Goal: Task Accomplishment & Management: Complete application form

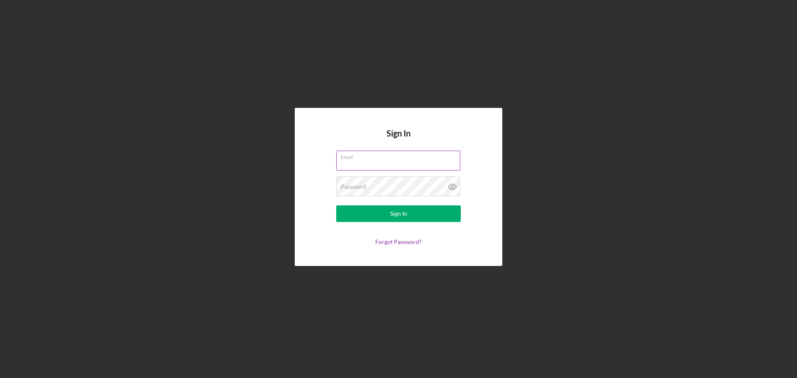
click at [361, 163] on input "Email" at bounding box center [398, 161] width 124 height 20
type input "[EMAIL_ADDRESS][DOMAIN_NAME]"
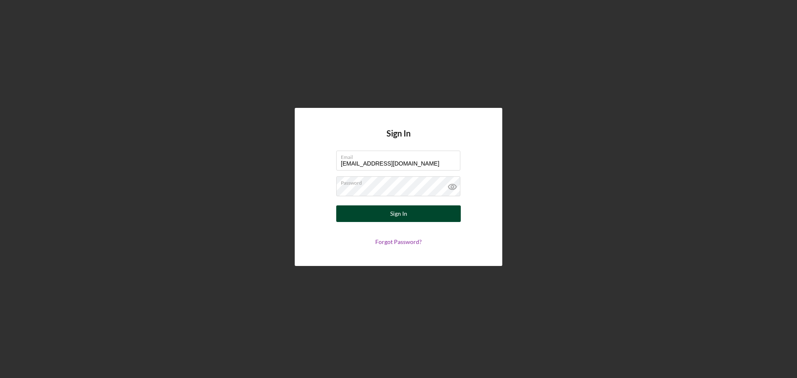
click at [399, 214] on div "Sign In" at bounding box center [398, 214] width 17 height 17
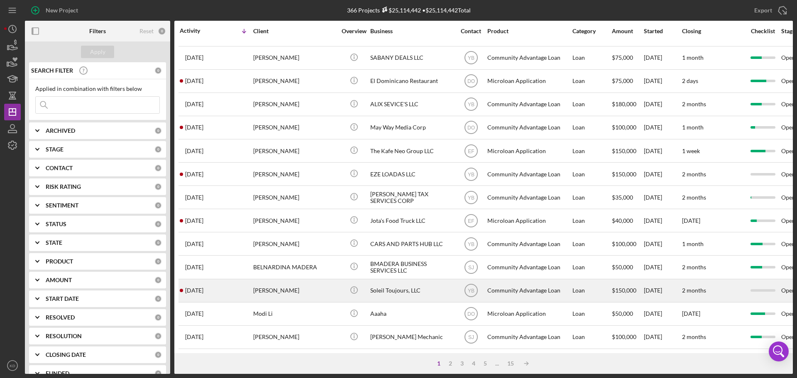
scroll to position [281, 0]
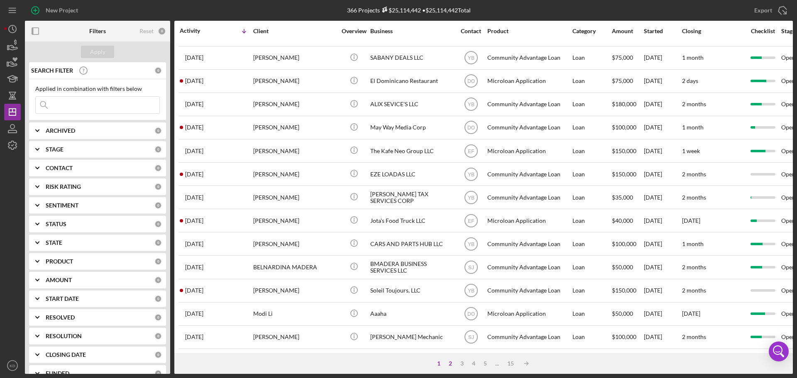
click at [449, 364] on div "2" at bounding box center [451, 363] width 12 height 7
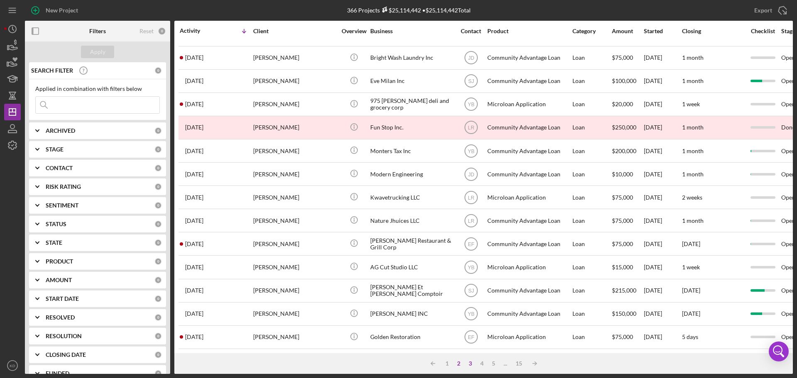
click at [470, 363] on div "3" at bounding box center [471, 363] width 12 height 7
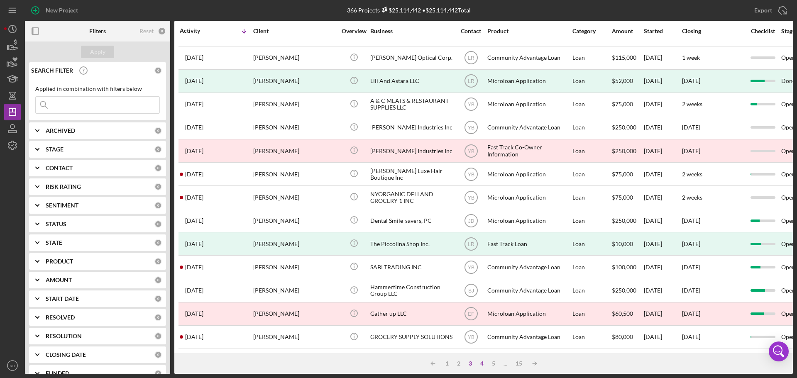
click at [481, 363] on div "4" at bounding box center [482, 363] width 12 height 7
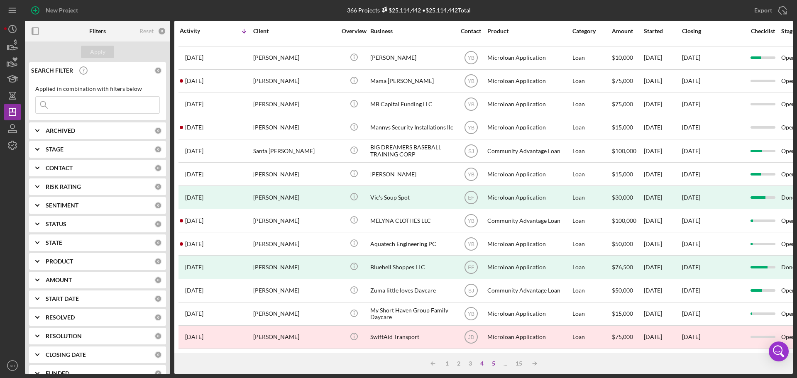
click at [494, 366] on div "5" at bounding box center [494, 363] width 12 height 7
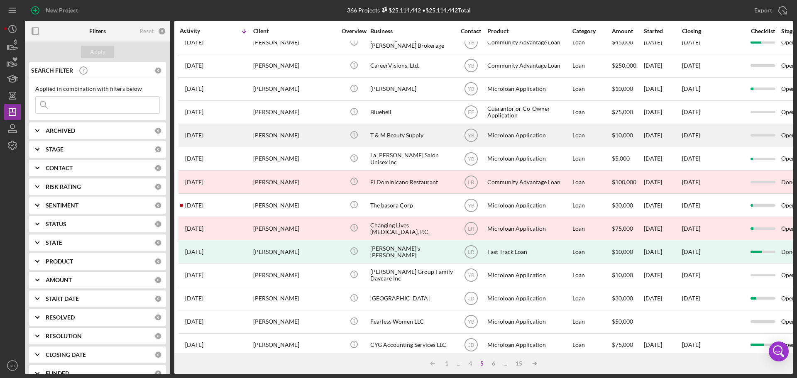
scroll to position [0, 0]
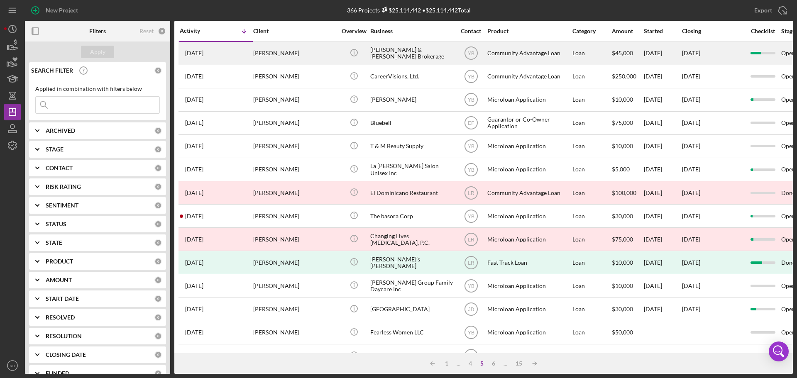
click at [388, 54] on div "[PERSON_NAME] & [PERSON_NAME] Brokerage" at bounding box center [411, 53] width 83 height 22
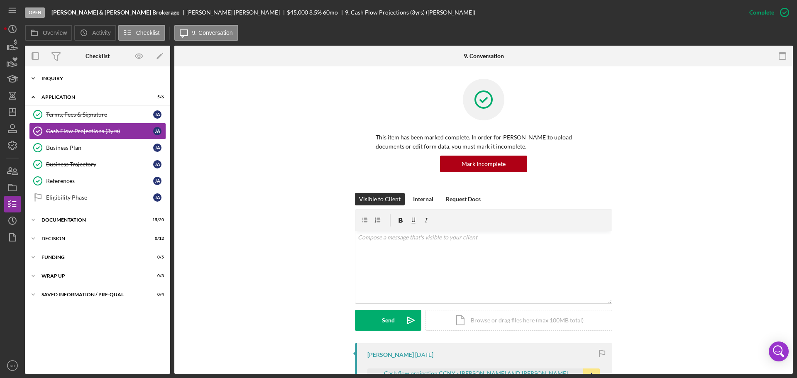
click at [34, 77] on icon "Icon/Expander" at bounding box center [33, 78] width 17 height 17
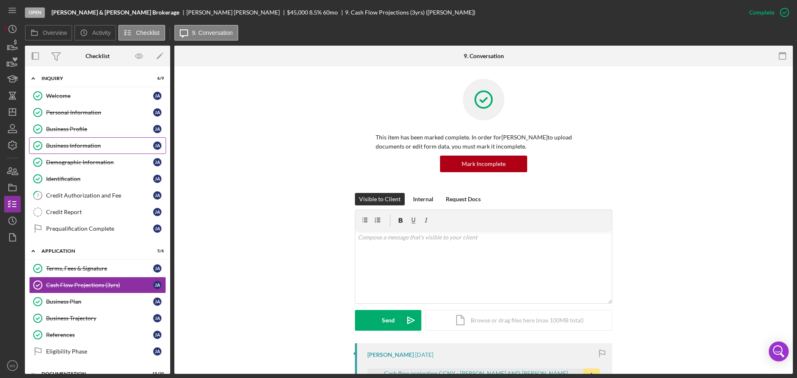
click at [70, 148] on div "Business Information" at bounding box center [99, 145] width 107 height 7
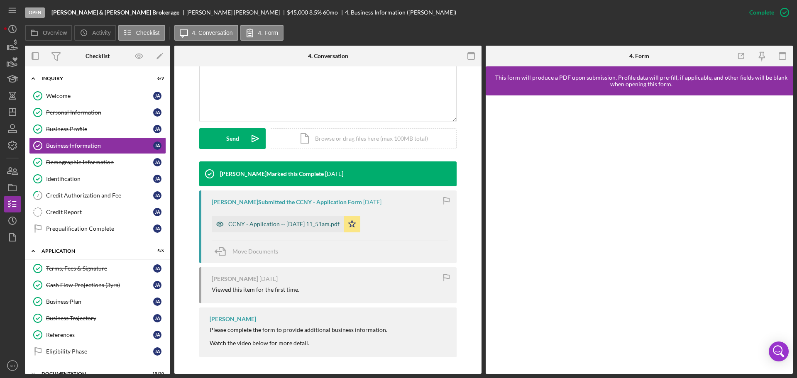
click at [238, 225] on div "CCNY - Application -- [DATE] 11_51am.pdf" at bounding box center [283, 224] width 111 height 7
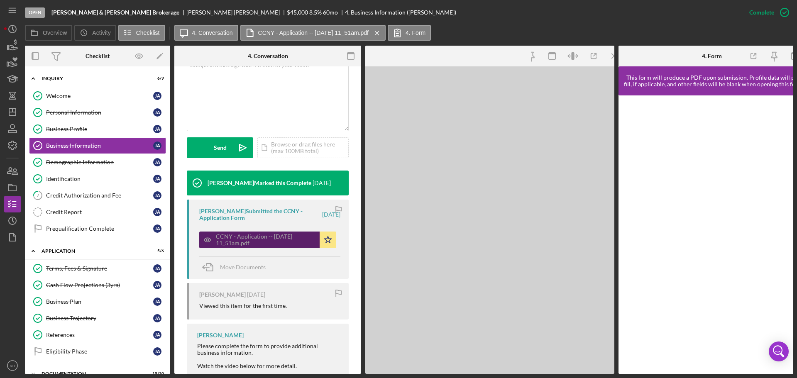
scroll to position [201, 0]
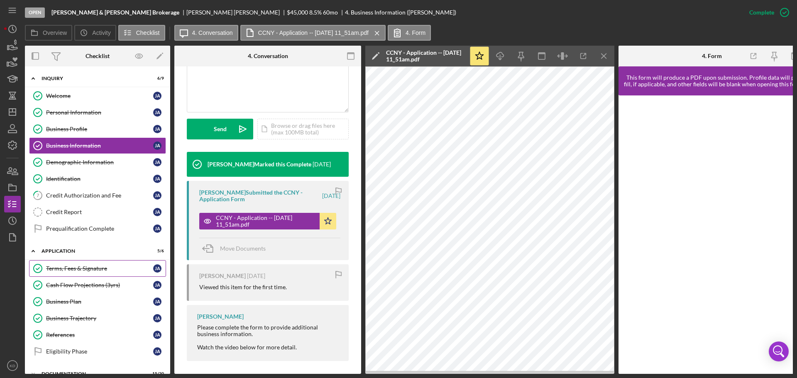
drag, startPoint x: 70, startPoint y: 271, endPoint x: 87, endPoint y: 270, distance: 17.0
click at [70, 271] on div "Terms, Fees & Signature" at bounding box center [99, 268] width 107 height 7
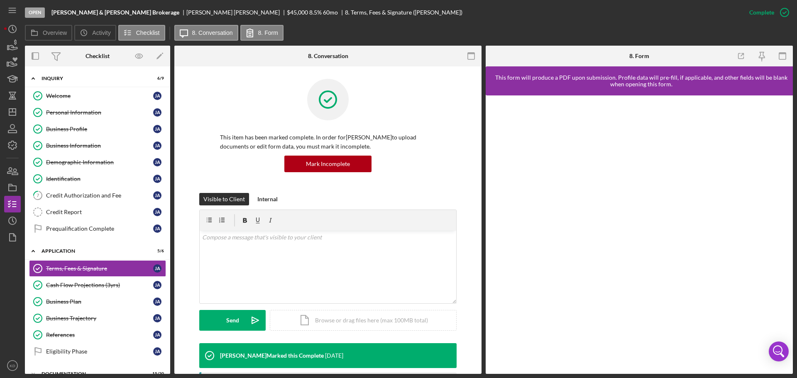
scroll to position [269, 0]
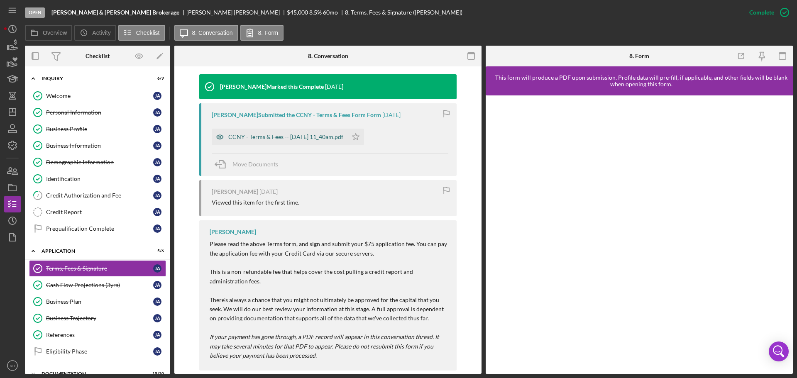
click at [281, 140] on div "CCNY - Terms & Fees -- [DATE] 11_40am.pdf" at bounding box center [285, 137] width 115 height 7
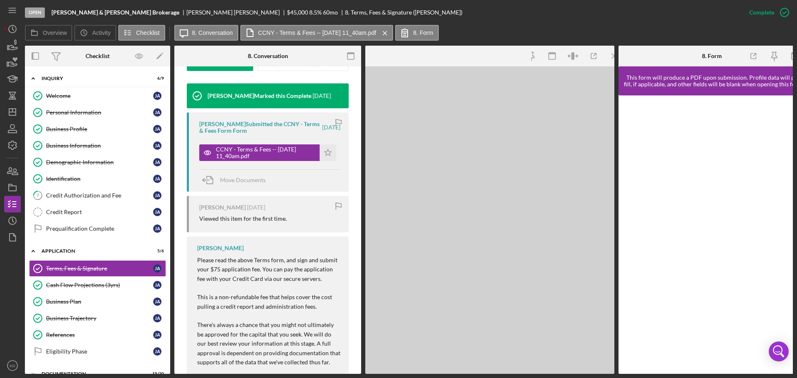
scroll to position [288, 0]
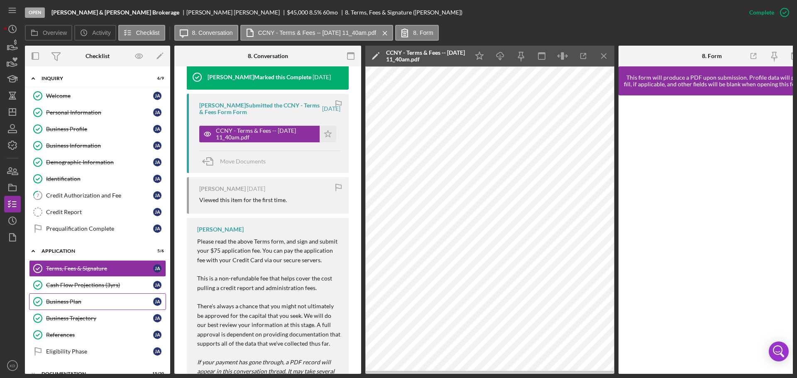
click at [64, 303] on div "Business Plan" at bounding box center [99, 302] width 107 height 7
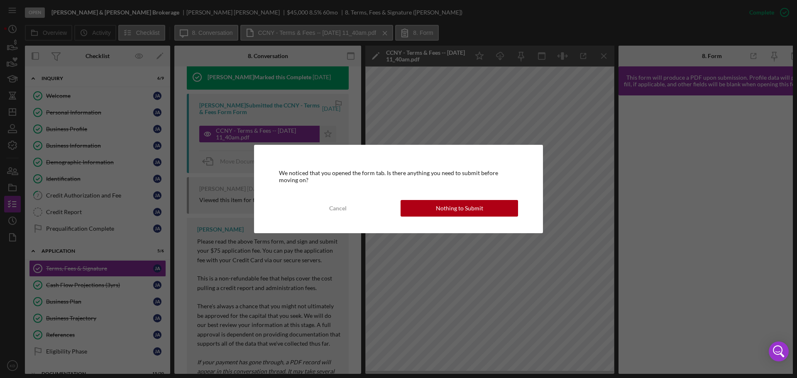
drag, startPoint x: 422, startPoint y: 206, endPoint x: 445, endPoint y: 211, distance: 23.2
click at [422, 205] on button "Nothing to Submit" at bounding box center [459, 208] width 117 height 17
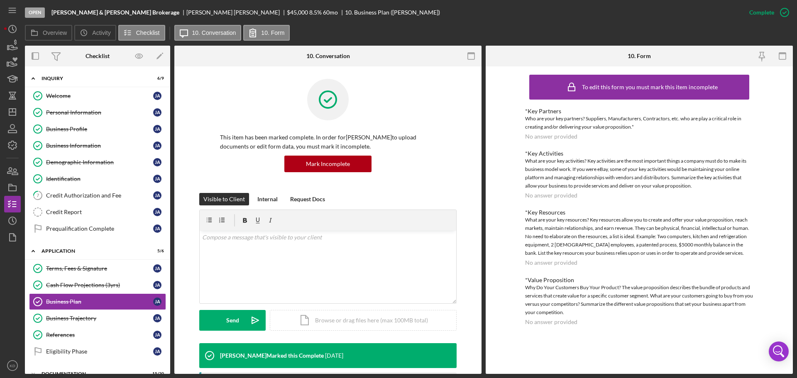
scroll to position [249, 0]
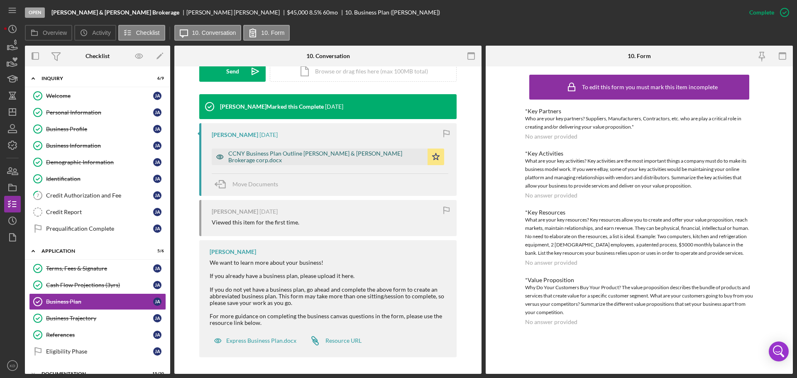
click at [292, 160] on div "CCNY Business Plan Outline [PERSON_NAME] & [PERSON_NAME] Brokerage corp.docx" at bounding box center [325, 156] width 195 height 13
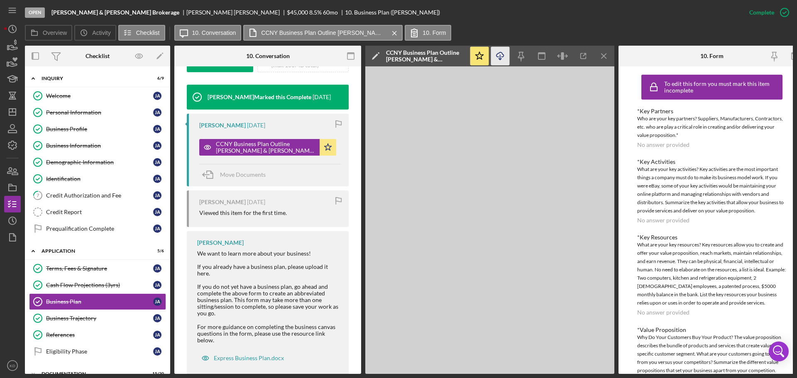
click at [499, 53] on icon "button" at bounding box center [500, 54] width 7 height 5
click at [69, 282] on div "Cash Flow Projections (3yrs)" at bounding box center [99, 285] width 107 height 7
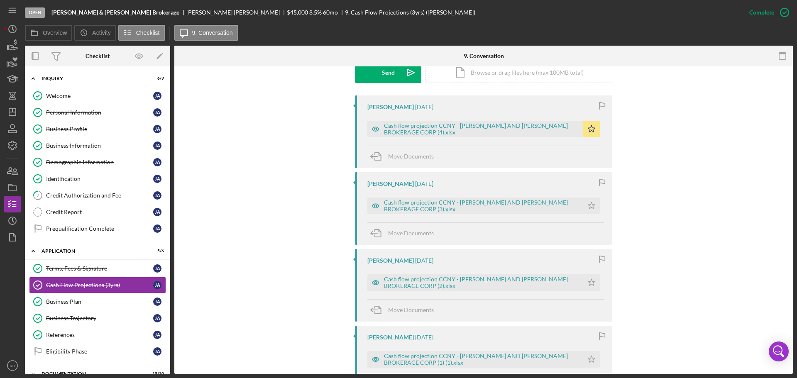
scroll to position [249, 0]
click at [440, 128] on div "Cash flow projection CCNY - [PERSON_NAME] AND [PERSON_NAME] BROKERAGE CORP (4).…" at bounding box center [481, 127] width 195 height 13
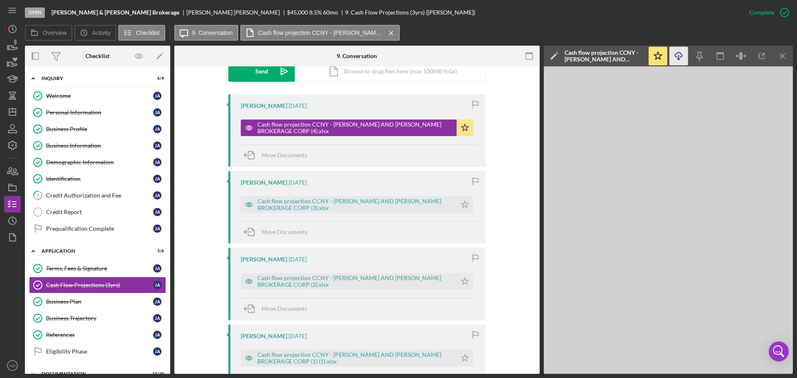
click at [679, 55] on line "button" at bounding box center [679, 57] width 0 height 5
drag, startPoint x: 167, startPoint y: 230, endPoint x: 173, endPoint y: 264, distance: 34.5
click at [173, 264] on div "Overview Internal Workflow Stage Open Icon/Dropdown Arrow Archive (can unarchiv…" at bounding box center [409, 210] width 768 height 328
drag, startPoint x: 167, startPoint y: 296, endPoint x: 169, endPoint y: 310, distance: 13.4
click at [170, 322] on div "Overview Internal Workflow Stage Open Icon/Dropdown Arrow Archive (can unarchiv…" at bounding box center [409, 210] width 768 height 328
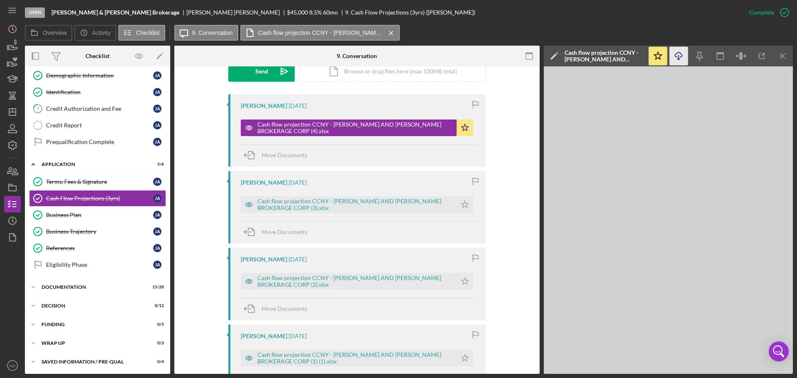
scroll to position [88, 0]
click at [33, 162] on icon "Icon/Expander" at bounding box center [33, 163] width 17 height 17
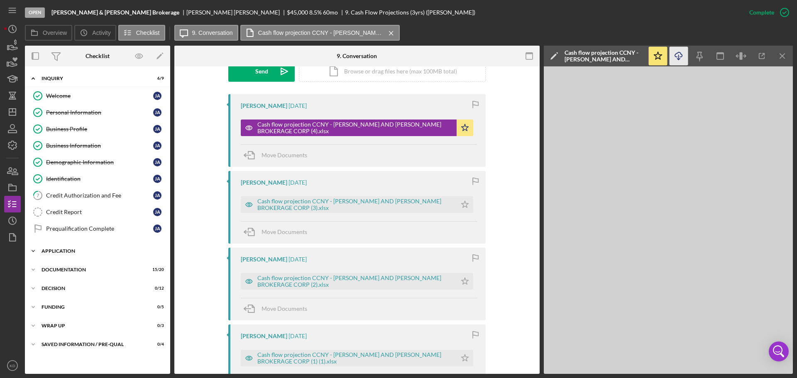
click at [34, 252] on icon "Icon/Expander" at bounding box center [33, 251] width 17 height 17
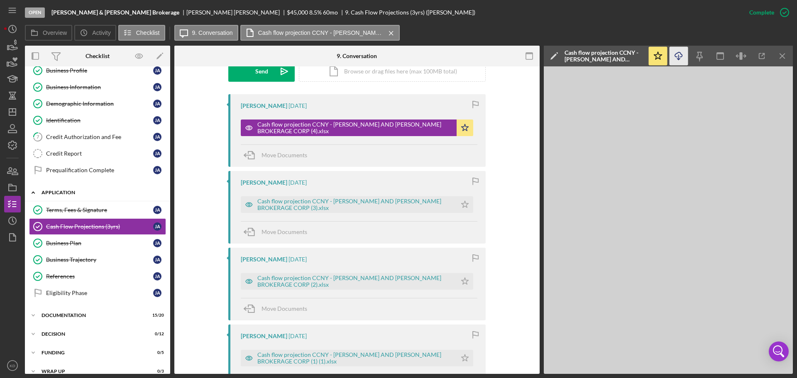
scroll to position [65, 0]
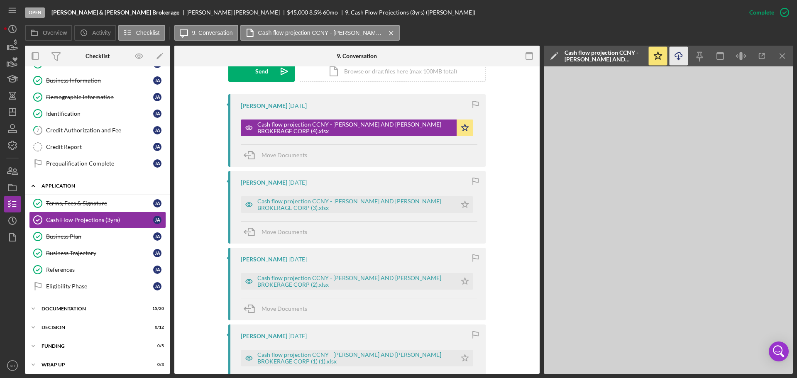
click at [34, 185] on icon "Icon/Expander" at bounding box center [33, 186] width 17 height 17
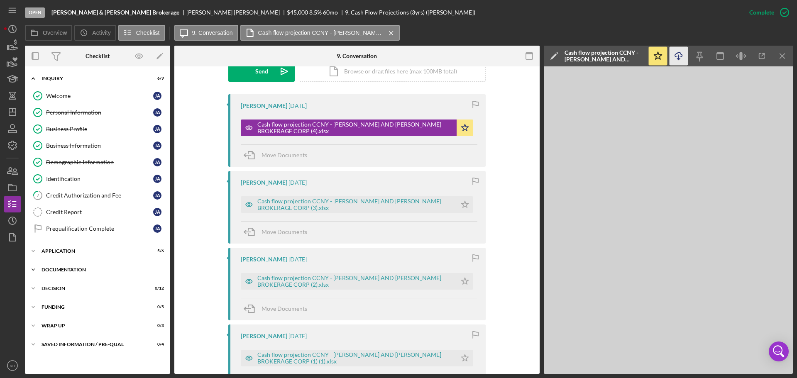
click at [33, 269] on icon "Icon/Expander" at bounding box center [33, 270] width 17 height 17
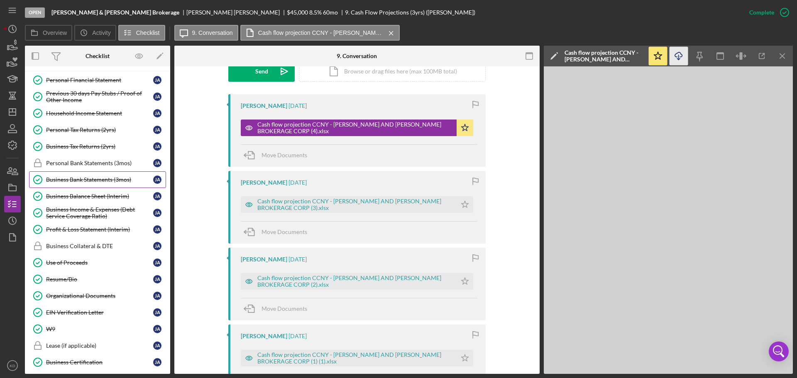
scroll to position [208, 0]
click at [61, 278] on div "Resume/Bio" at bounding box center [99, 279] width 107 height 7
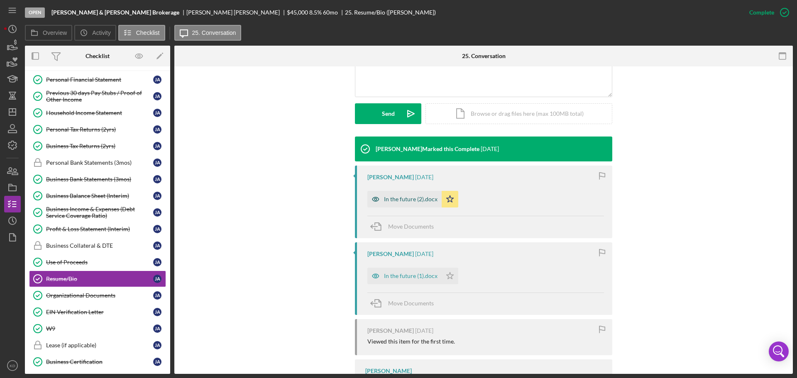
scroll to position [207, 0]
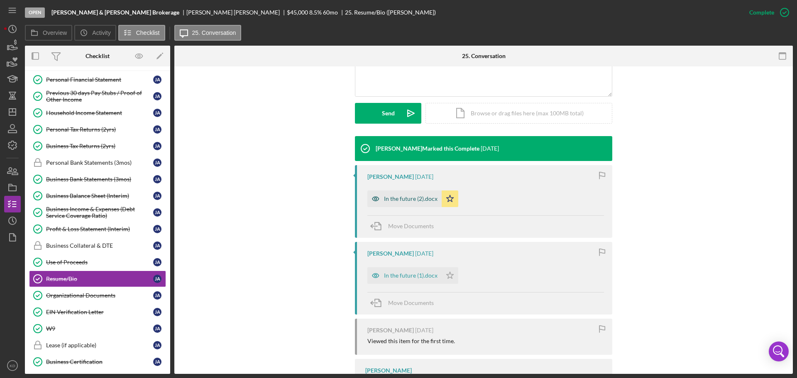
click at [389, 198] on div "In the future (2).docx" at bounding box center [411, 199] width 54 height 7
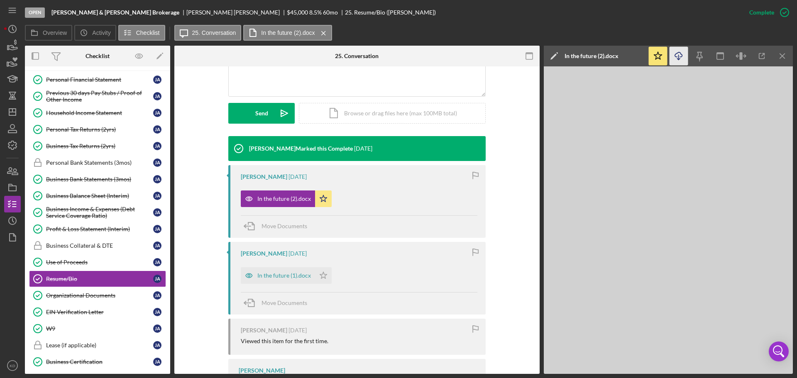
click at [677, 54] on icon "Icon/Download" at bounding box center [679, 56] width 19 height 19
click at [86, 296] on div "Organizational Documents" at bounding box center [99, 295] width 107 height 7
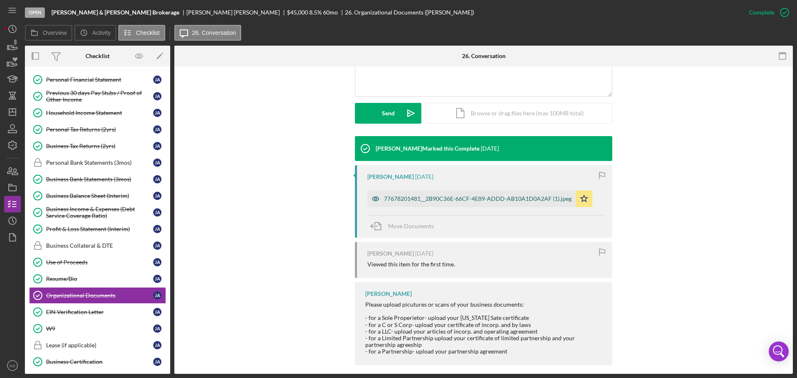
scroll to position [208, 0]
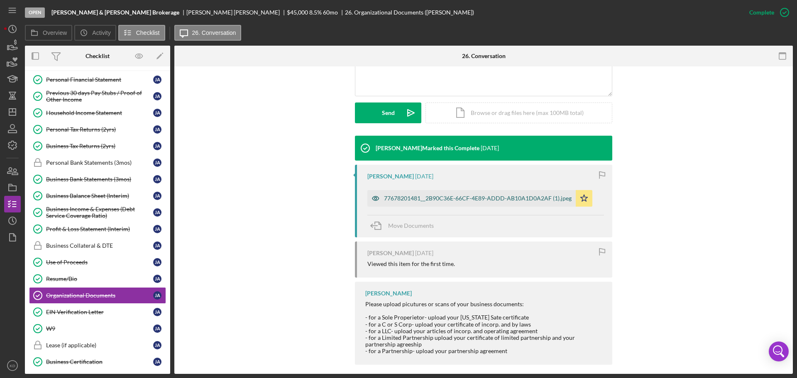
click at [439, 197] on div "77678201481__2B90C36E-66CF-4E89-ADDD-AB10A1D0A2AF (1).jpeg" at bounding box center [478, 198] width 188 height 7
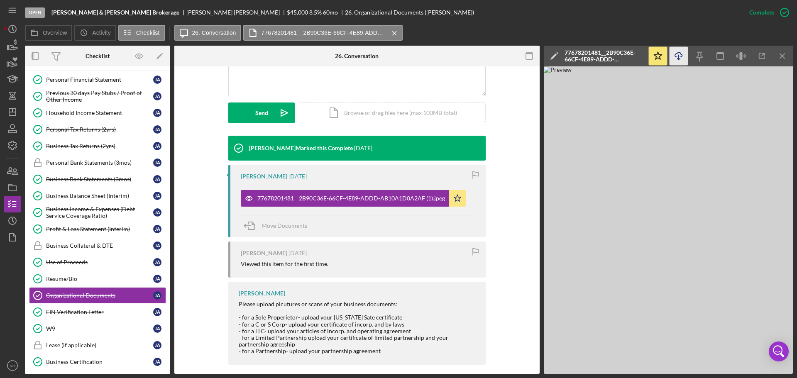
click at [678, 54] on icon "Icon/Download" at bounding box center [679, 56] width 19 height 19
click at [55, 176] on div "Business Bank Statements (3mos)" at bounding box center [99, 179] width 107 height 7
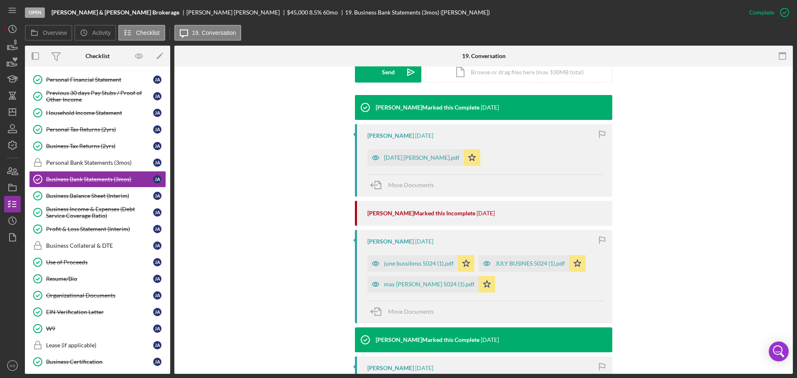
scroll to position [249, 0]
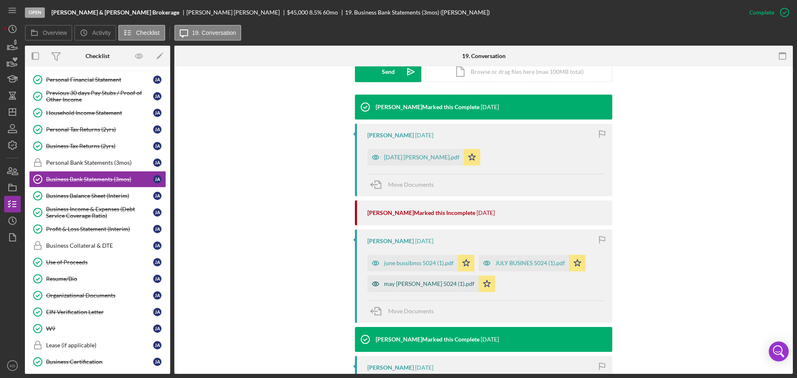
click at [399, 281] on div "may [PERSON_NAME] 5024 (1).pdf" at bounding box center [429, 284] width 91 height 7
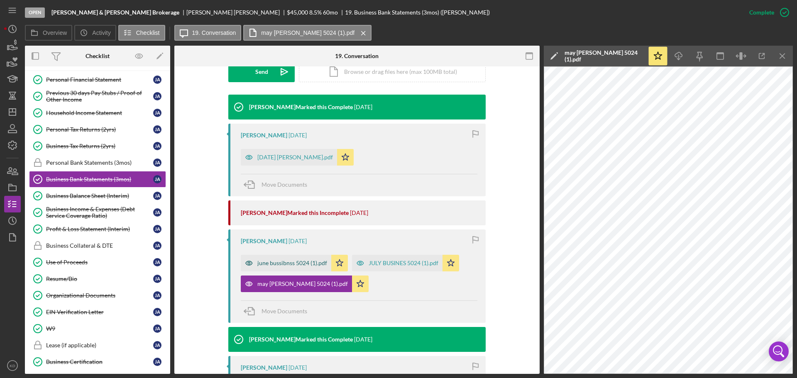
click at [289, 261] on div "june bussibnss 5024 (1).pdf" at bounding box center [292, 263] width 70 height 7
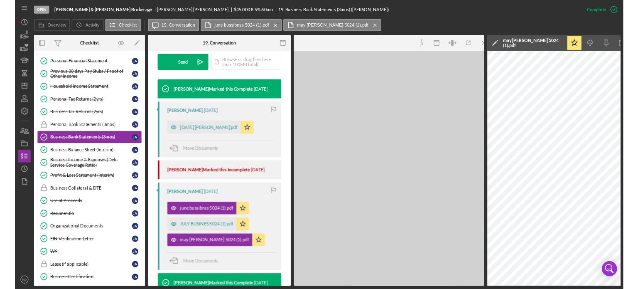
scroll to position [267, 0]
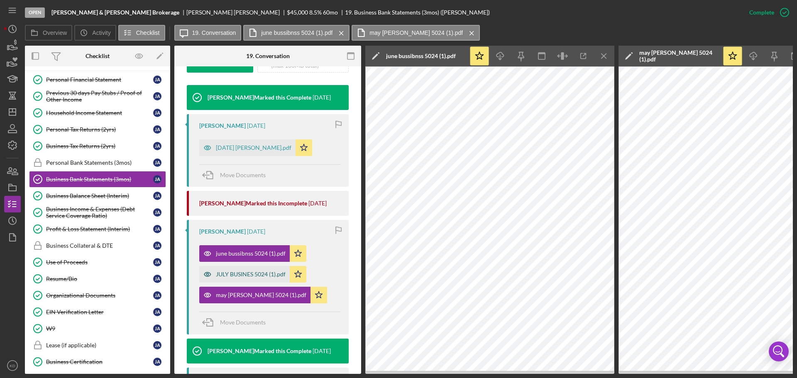
drag, startPoint x: 236, startPoint y: 281, endPoint x: 243, endPoint y: 285, distance: 7.8
click at [235, 278] on div "JULY BUSINES 5024 (1).pdf" at bounding box center [251, 274] width 70 height 7
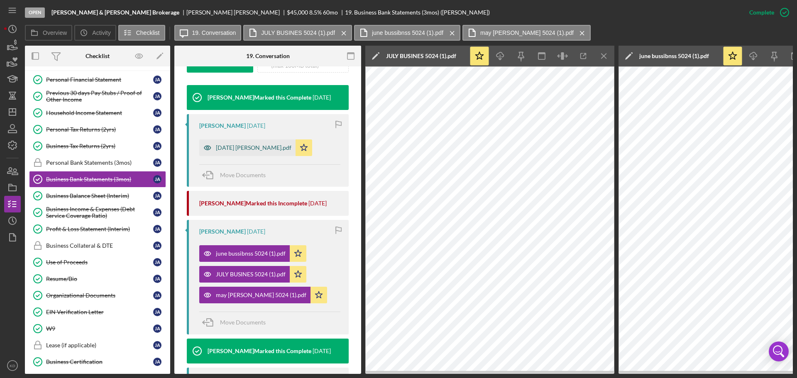
click at [249, 151] on div "[DATE] [PERSON_NAME].pdf" at bounding box center [254, 147] width 76 height 7
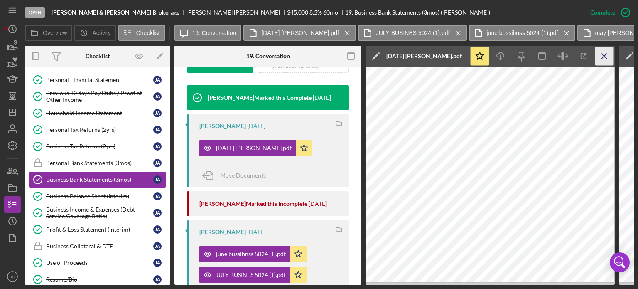
click at [604, 53] on icon "Icon/Menu Close" at bounding box center [604, 56] width 19 height 19
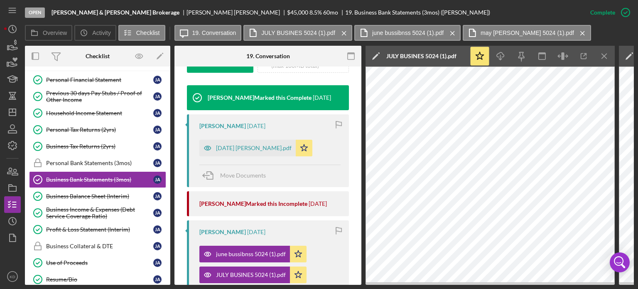
click at [604, 53] on icon "Icon/Menu Close" at bounding box center [604, 56] width 19 height 19
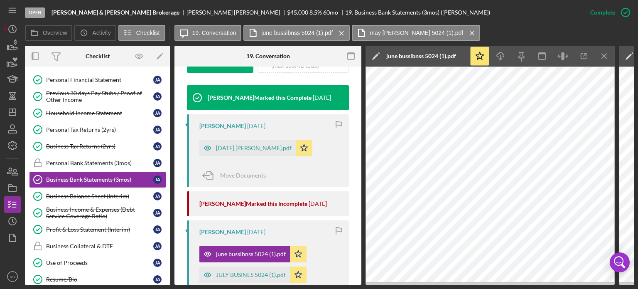
click at [604, 53] on icon "Icon/Menu Close" at bounding box center [604, 56] width 19 height 19
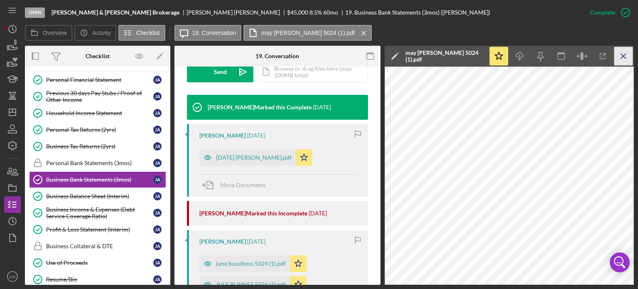
click at [622, 56] on icon "Icon/Menu Close" at bounding box center [623, 56] width 19 height 19
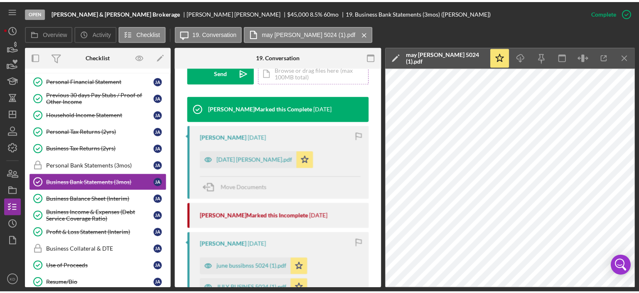
scroll to position [249, 0]
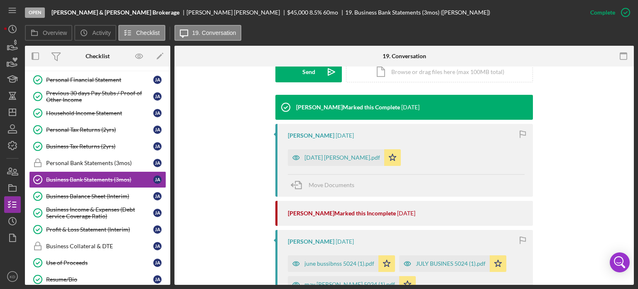
click at [546, 85] on div "Visible to Client Internal Request Docs v Color teal Color pink Remove color Ad…" at bounding box center [404, 19] width 434 height 150
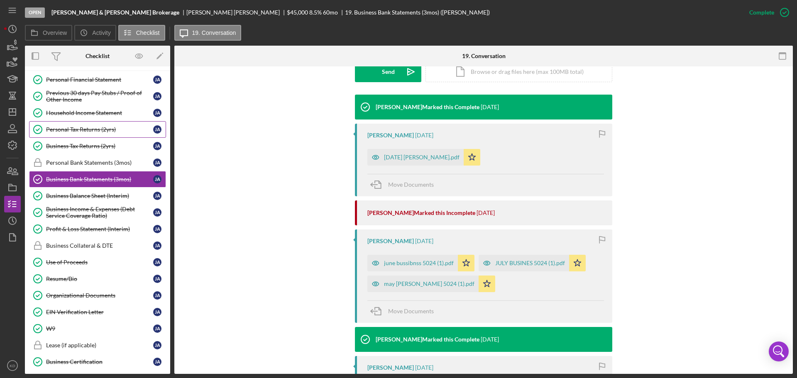
drag, startPoint x: 83, startPoint y: 129, endPoint x: 96, endPoint y: 135, distance: 14.3
click at [83, 129] on div "Personal Tax Returns (2yrs)" at bounding box center [99, 129] width 107 height 7
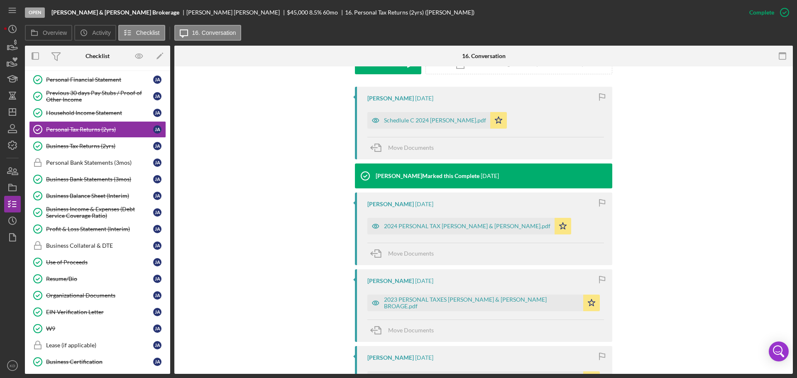
scroll to position [256, 0]
click at [73, 212] on div "Business Income & Expenses (Debt Service Coverage Ratio)" at bounding box center [99, 212] width 107 height 13
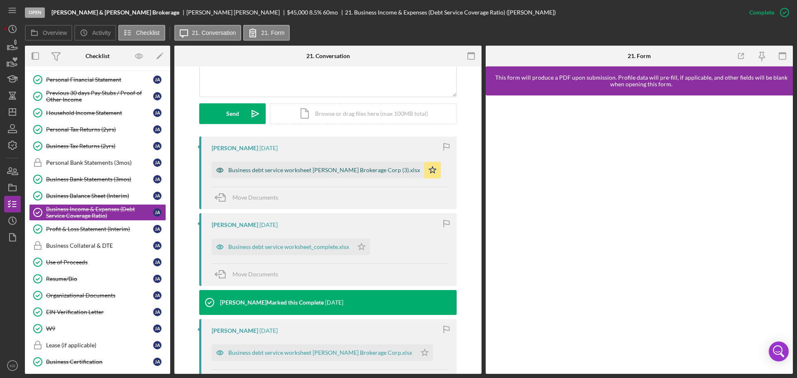
click at [288, 169] on div "Business debt service worksheet [PERSON_NAME] Brokerage Corp (3).xlsx" at bounding box center [324, 170] width 192 height 7
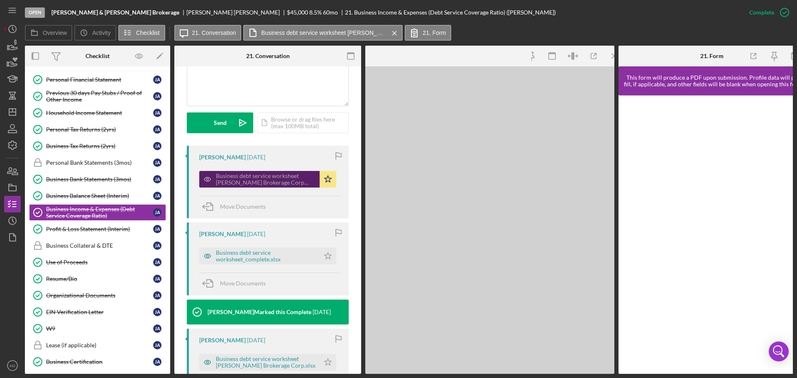
scroll to position [225, 0]
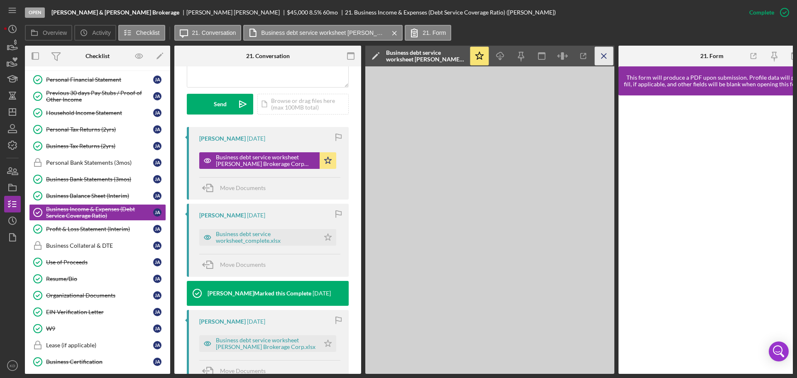
click at [604, 57] on icon "Icon/Menu Close" at bounding box center [604, 56] width 19 height 19
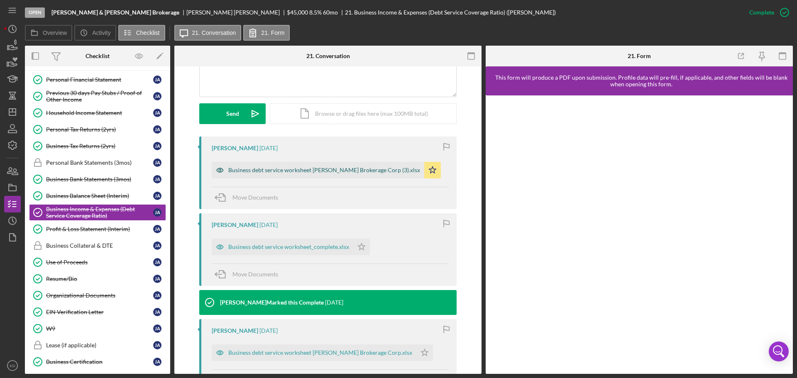
click at [294, 167] on div "Business debt service worksheet [PERSON_NAME] Brokerage Corp (3).xlsx" at bounding box center [324, 170] width 192 height 7
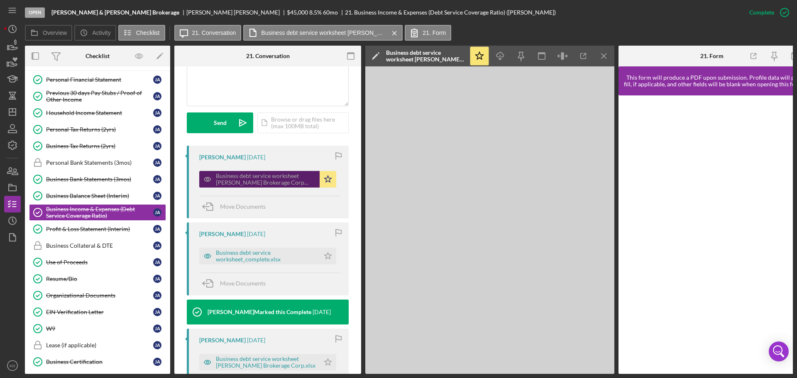
scroll to position [225, 0]
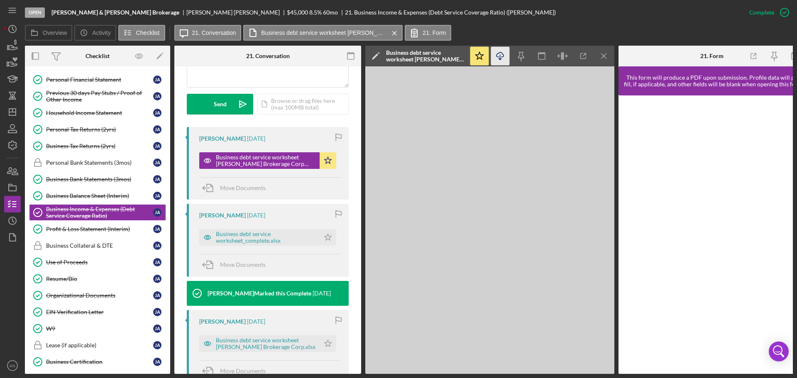
click at [502, 59] on icon "Icon/Download" at bounding box center [500, 56] width 19 height 19
click at [69, 92] on div "Previous 30 days Pay Stubs / Proof of Other Income" at bounding box center [99, 96] width 107 height 13
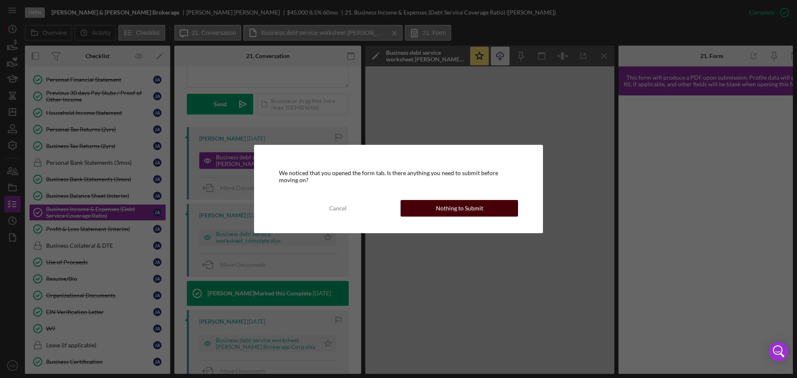
click at [437, 208] on div "Nothing to Submit" at bounding box center [459, 208] width 47 height 17
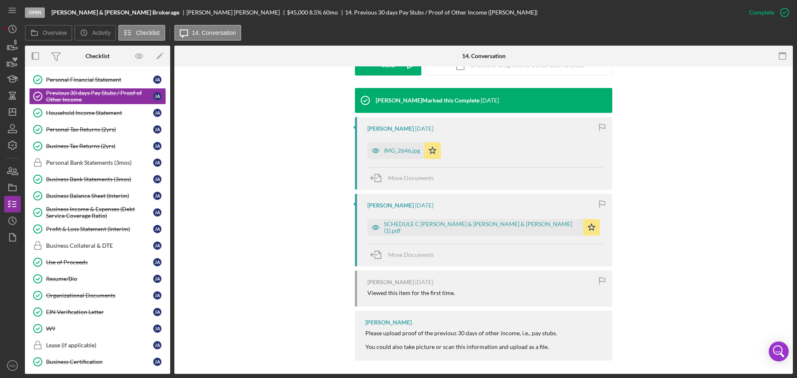
scroll to position [259, 0]
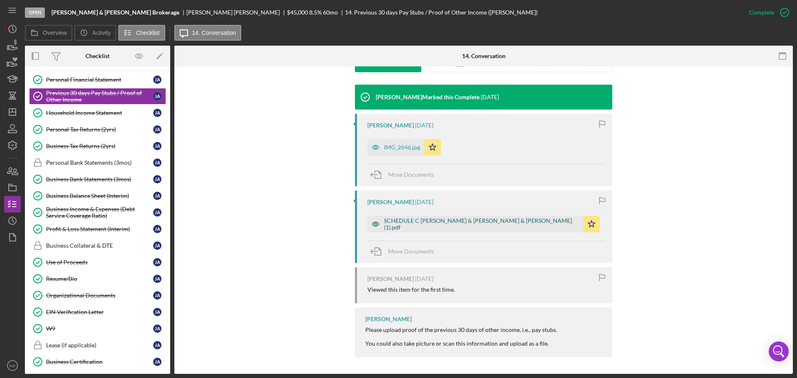
click at [469, 222] on div "SCHEDULE C [PERSON_NAME] & [PERSON_NAME] & [PERSON_NAME] (1).pdf" at bounding box center [481, 224] width 195 height 13
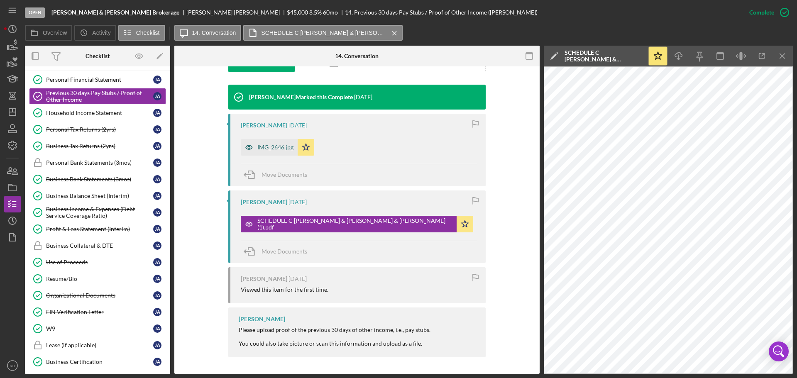
click at [260, 149] on div "IMG_2646.jpg" at bounding box center [275, 147] width 36 height 7
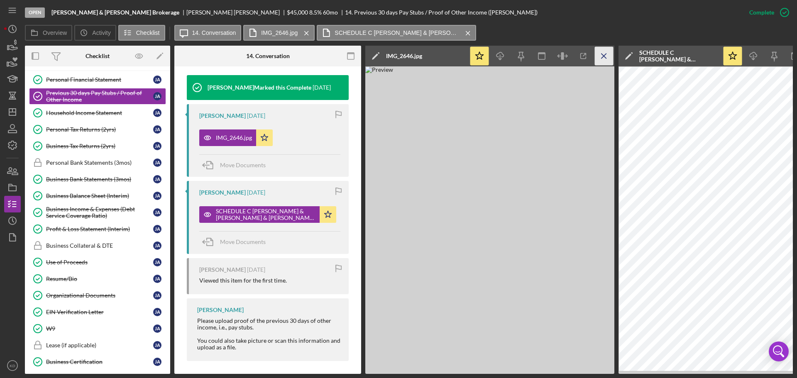
click at [604, 55] on icon "Icon/Menu Close" at bounding box center [604, 56] width 19 height 19
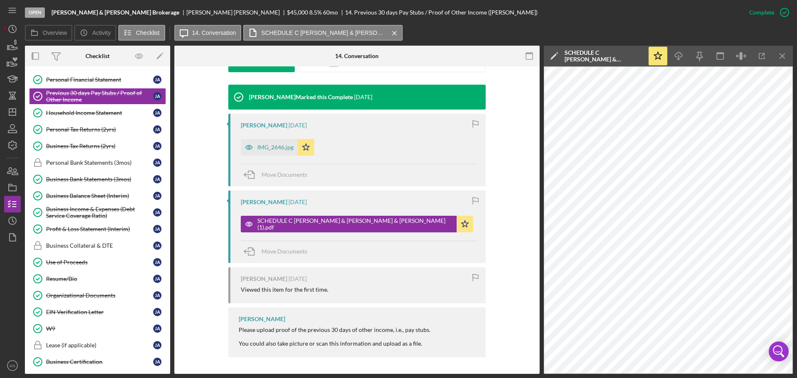
scroll to position [259, 0]
drag, startPoint x: 85, startPoint y: 127, endPoint x: 89, endPoint y: 130, distance: 4.8
click at [85, 127] on div "Personal Tax Returns (2yrs)" at bounding box center [99, 129] width 107 height 7
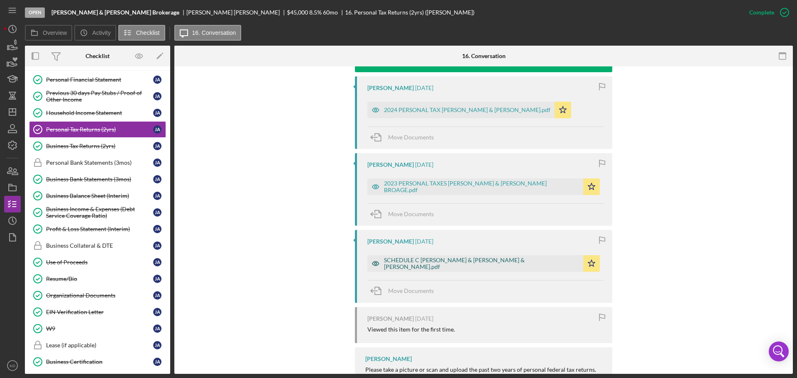
scroll to position [373, 0]
click at [444, 262] on div "SCHEDULE C [PERSON_NAME] & [PERSON_NAME] & [PERSON_NAME].pdf" at bounding box center [481, 263] width 195 height 13
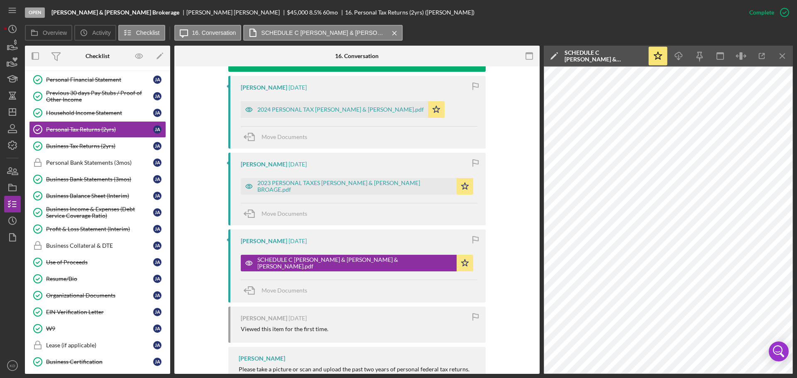
click at [335, 184] on div "2023 PERSONAL TAXES [PERSON_NAME] & [PERSON_NAME] BROAGE.pdf" at bounding box center [354, 186] width 195 height 13
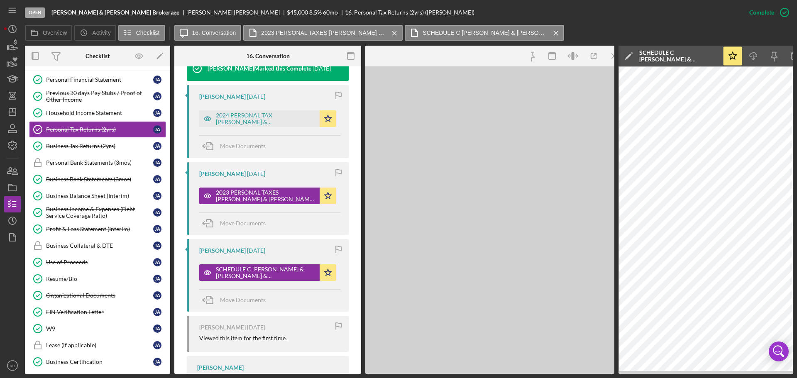
scroll to position [392, 0]
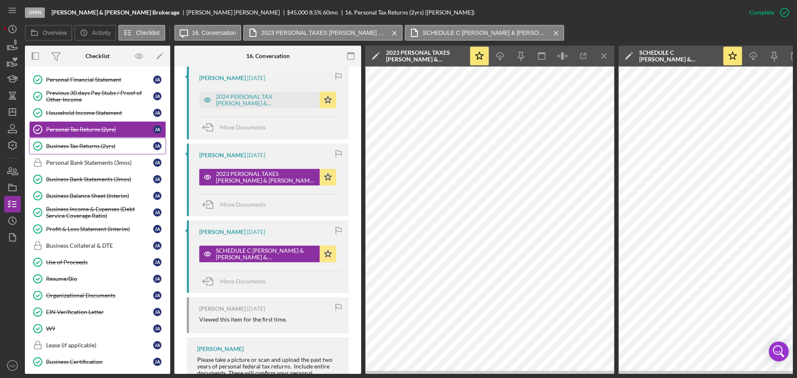
click at [86, 144] on div "Business Tax Returns (2yrs)" at bounding box center [99, 146] width 107 height 7
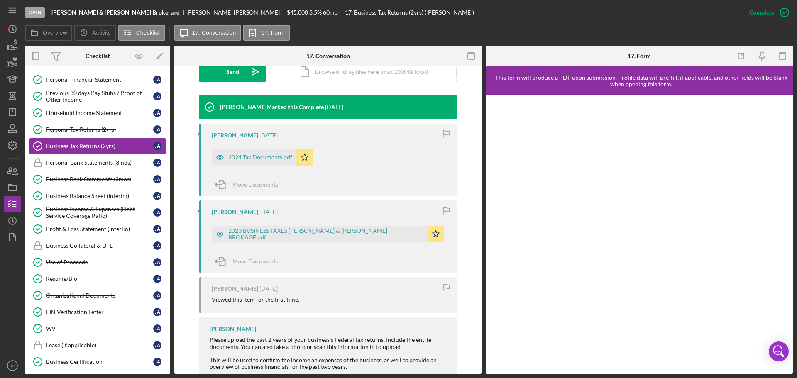
scroll to position [249, 0]
click at [275, 157] on div "2024 Tax Documents.pdf" at bounding box center [260, 157] width 64 height 7
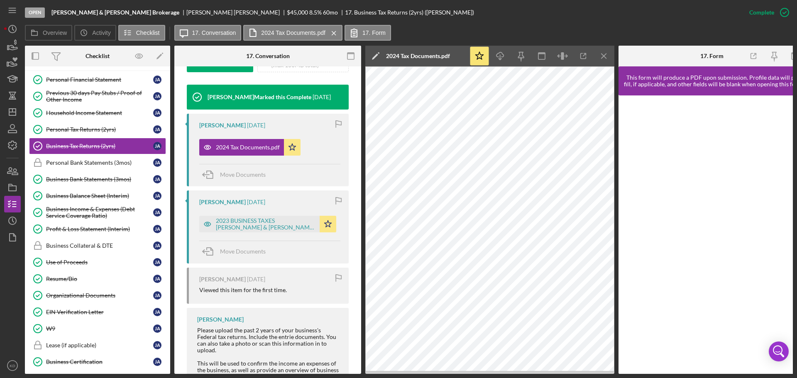
drag, startPoint x: 257, startPoint y: 232, endPoint x: 344, endPoint y: 237, distance: 86.5
click at [258, 231] on div "2023 BUSINESS TAXES [PERSON_NAME] & [PERSON_NAME] BROKAGE.pdf" at bounding box center [266, 224] width 100 height 13
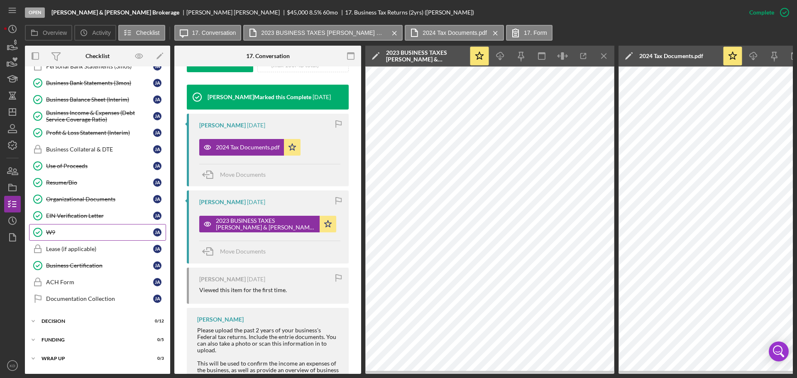
scroll to position [323, 0]
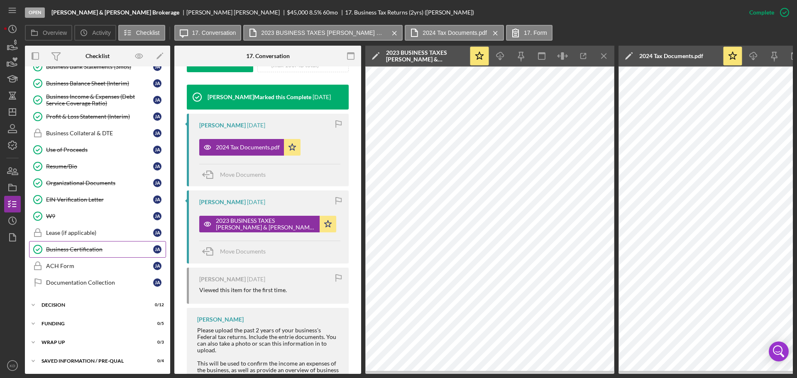
click at [57, 247] on div "Business Certification" at bounding box center [99, 249] width 107 height 7
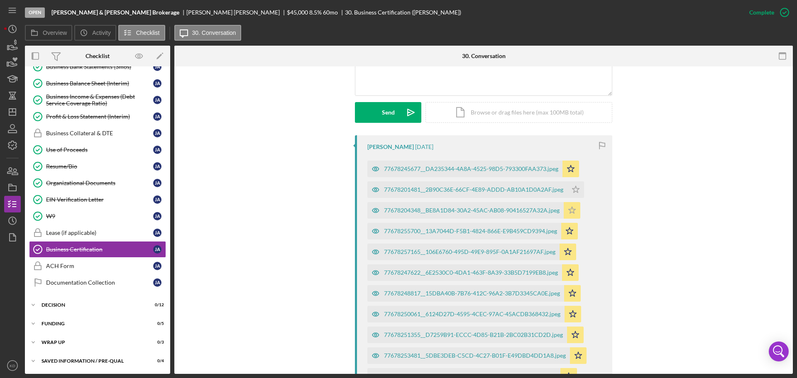
scroll to position [208, 0]
click at [423, 168] on div "77678245677__DA235344-4A8A-4525-98D5-793300FAA373.jpeg" at bounding box center [471, 169] width 174 height 7
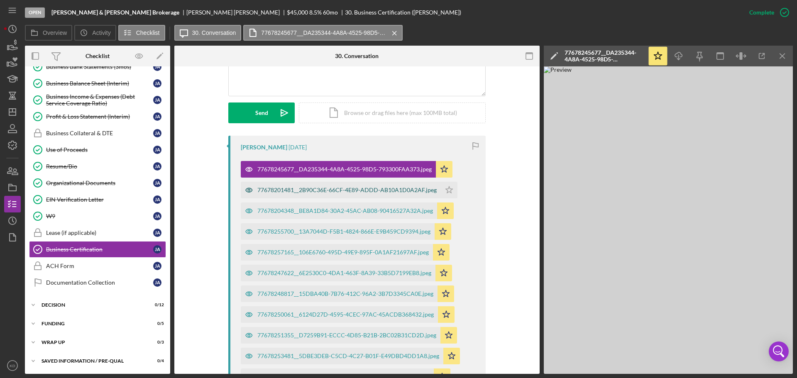
click at [382, 193] on div "77678201481__2B90C36E-66CF-4E89-ADDD-AB10A1D0A2AF.jpeg" at bounding box center [346, 190] width 179 height 7
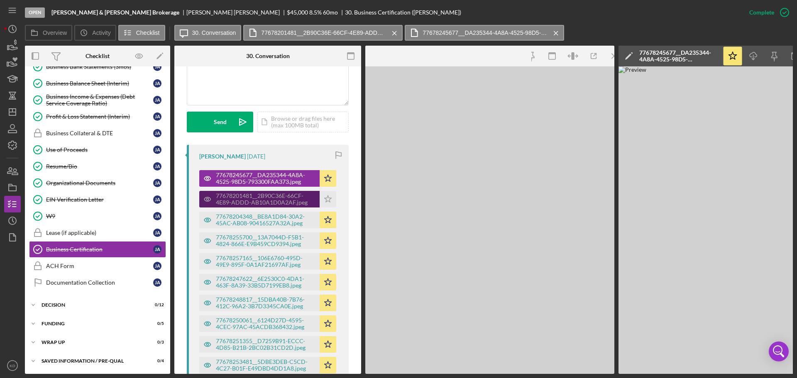
scroll to position [226, 0]
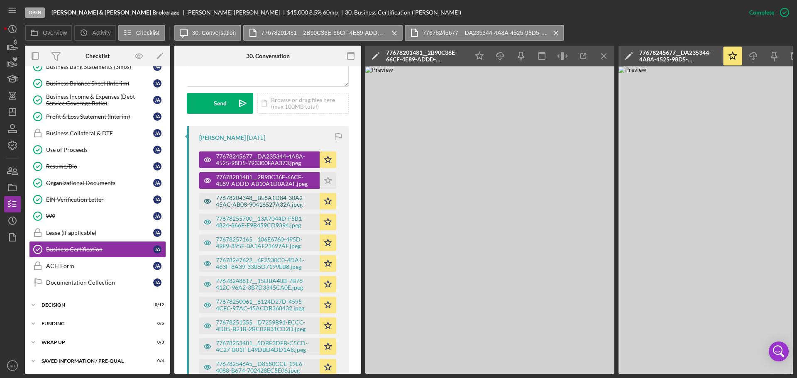
click at [256, 208] on div "77678204348__BE8A1D84-30A2-45AC-AB08-90416527A32A.jpeg" at bounding box center [266, 201] width 100 height 13
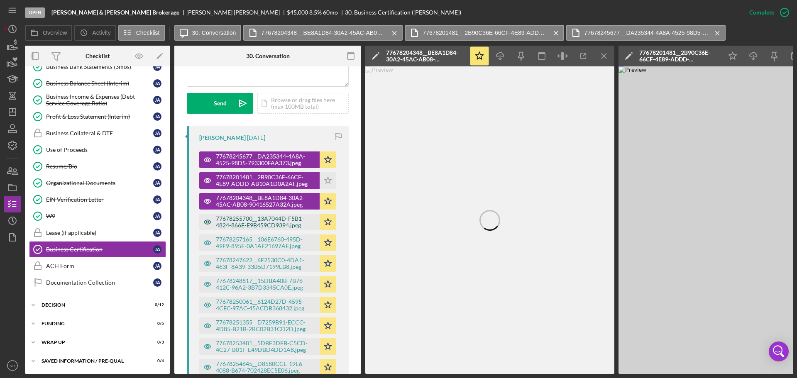
click at [270, 229] on div "77678255700__13A7044D-F5B1-4824-866E-E9B459CD9394.jpeg" at bounding box center [266, 221] width 100 height 13
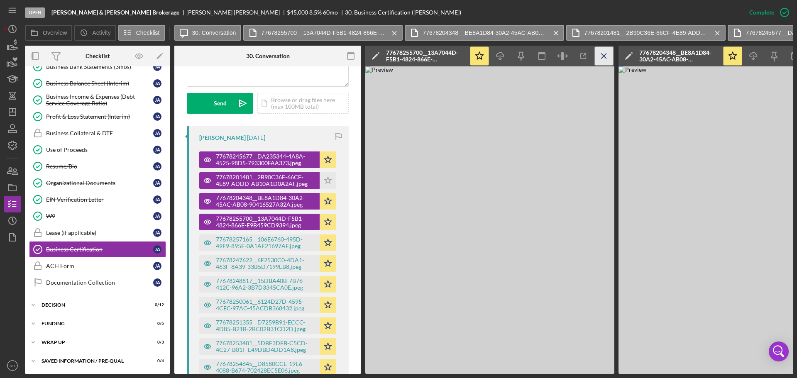
click at [602, 54] on line "button" at bounding box center [604, 56] width 5 height 5
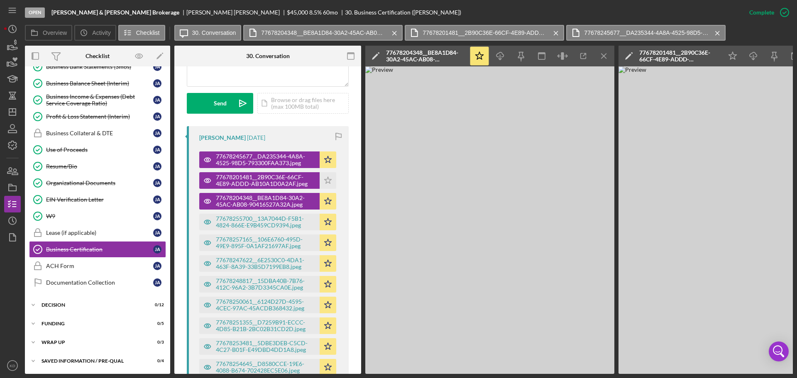
click at [602, 54] on line "button" at bounding box center [604, 56] width 5 height 5
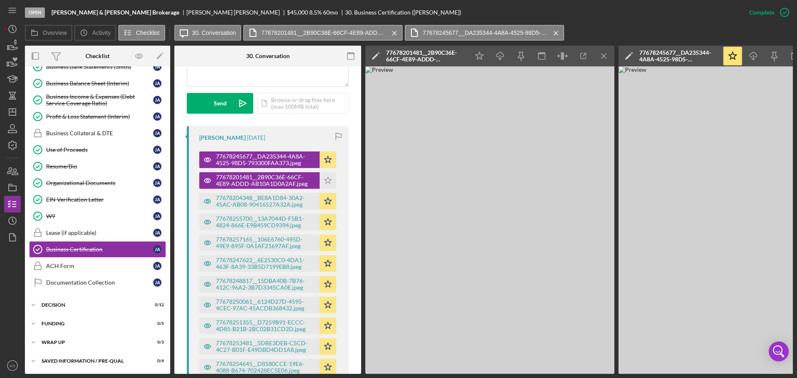
click at [602, 54] on line "button" at bounding box center [604, 56] width 5 height 5
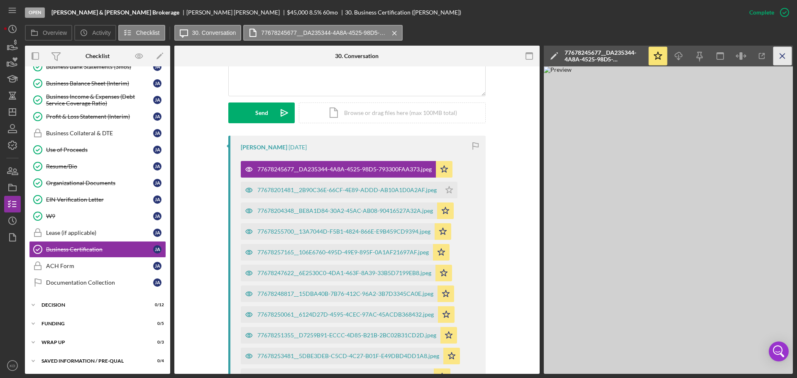
click at [782, 54] on icon "Icon/Menu Close" at bounding box center [782, 56] width 19 height 19
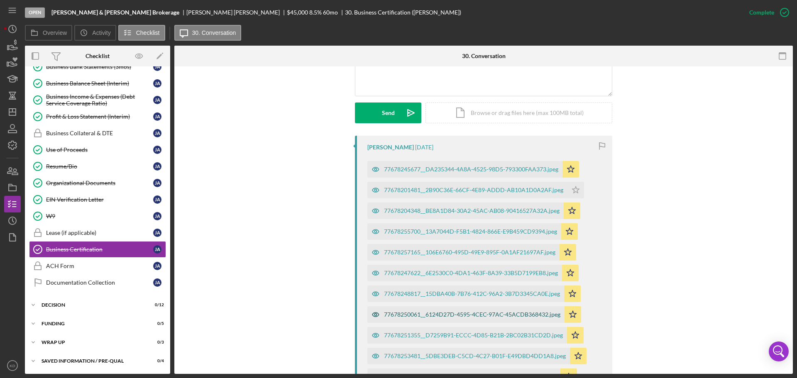
click at [432, 314] on div "77678250061__6124D27D-4595-4CEC-97AC-45ACDB368432.jpeg" at bounding box center [472, 314] width 176 height 7
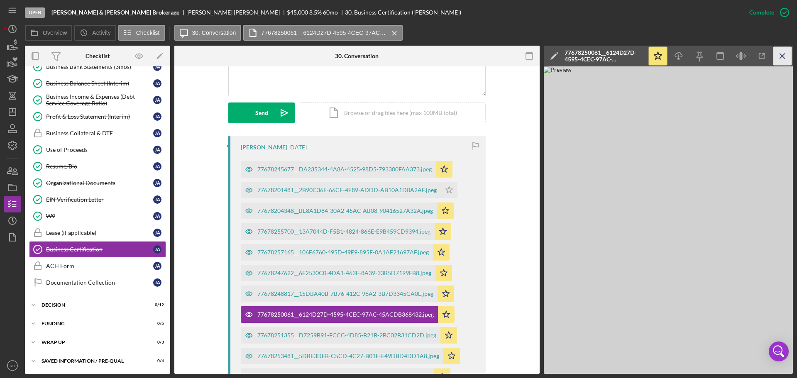
click at [781, 54] on line "button" at bounding box center [782, 56] width 5 height 5
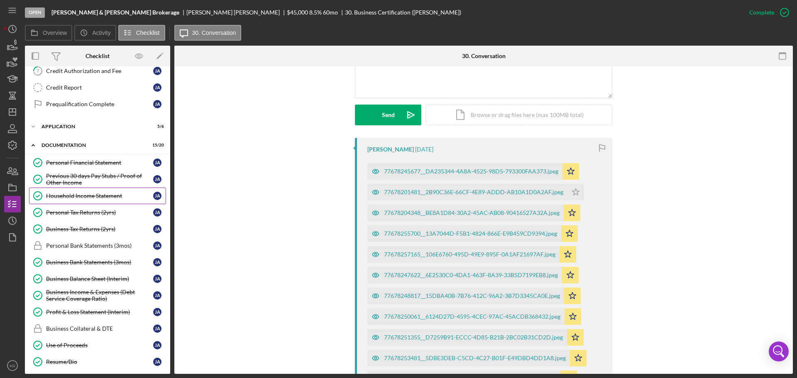
scroll to position [124, 0]
